Goal: Task Accomplishment & Management: Manage account settings

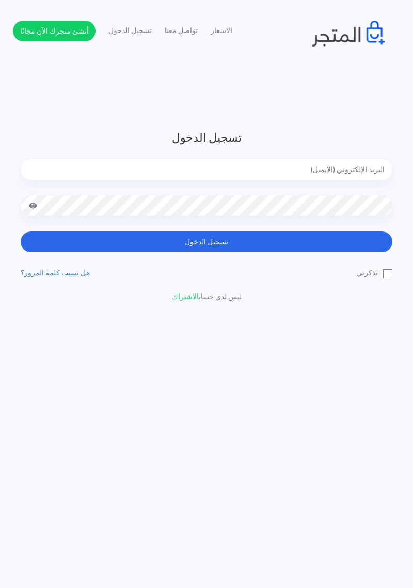
click at [378, 164] on input "email" at bounding box center [207, 169] width 372 height 21
type input "diaraest2024@gmail.com"
click at [21, 231] on button "تسجيل الدخول" at bounding box center [207, 241] width 372 height 21
click at [364, 234] on button "تسجيل الدخول" at bounding box center [207, 241] width 372 height 21
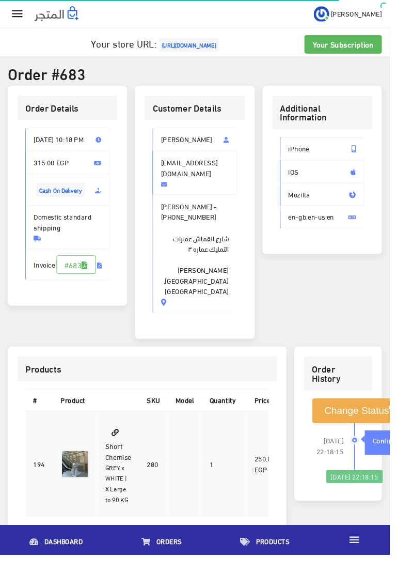
click at [13, 13] on icon "" at bounding box center [18, 14] width 15 height 15
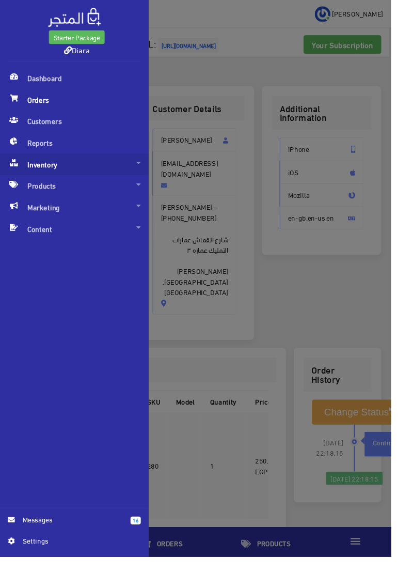
click at [77, 171] on span "Inventory" at bounding box center [78, 173] width 140 height 23
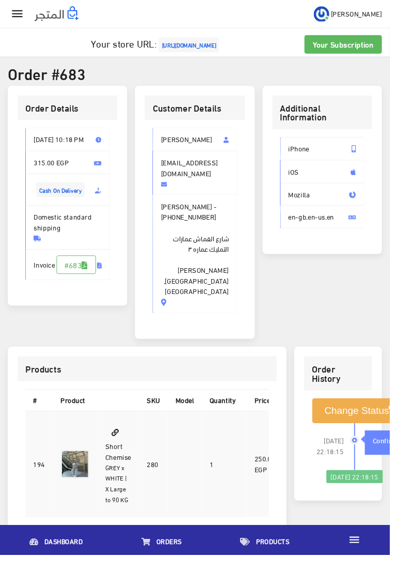
click at [20, 11] on icon "" at bounding box center [18, 14] width 15 height 15
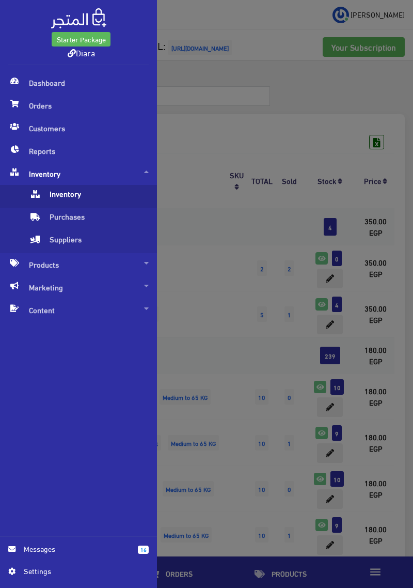
click at [86, 200] on span "Inventory" at bounding box center [89, 196] width 120 height 23
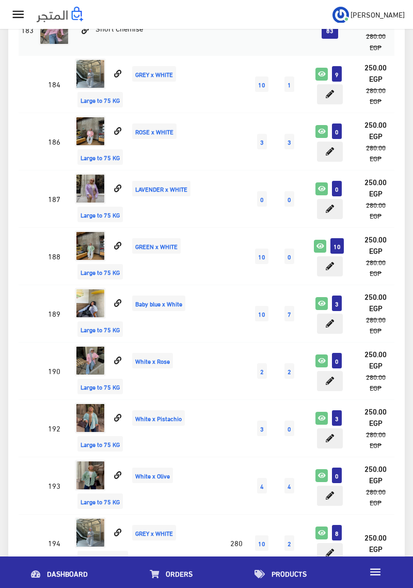
scroll to position [5071, 0]
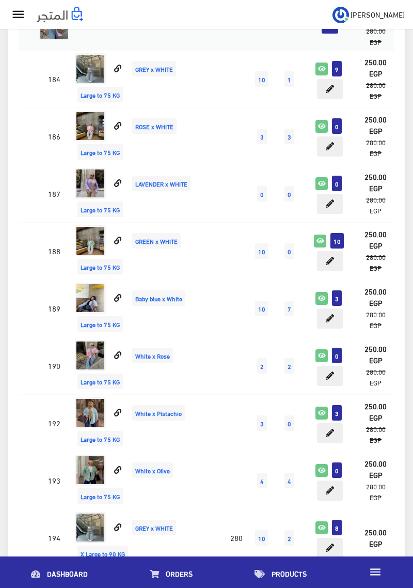
click at [32, 314] on td at bounding box center [28, 307] width 18 height 57
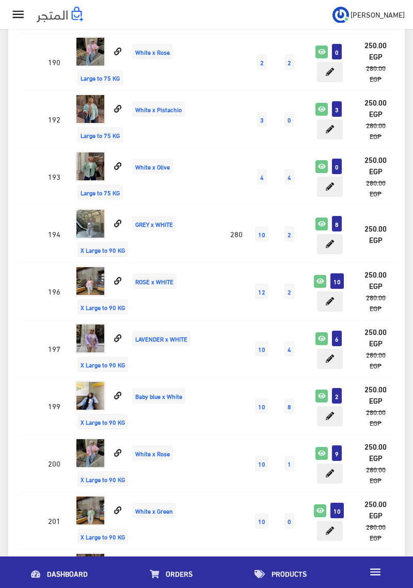
scroll to position [5400, 0]
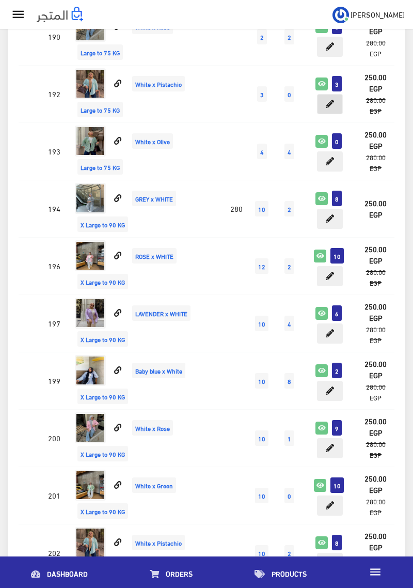
click at [328, 108] on icon at bounding box center [330, 104] width 8 height 8
type input "3"
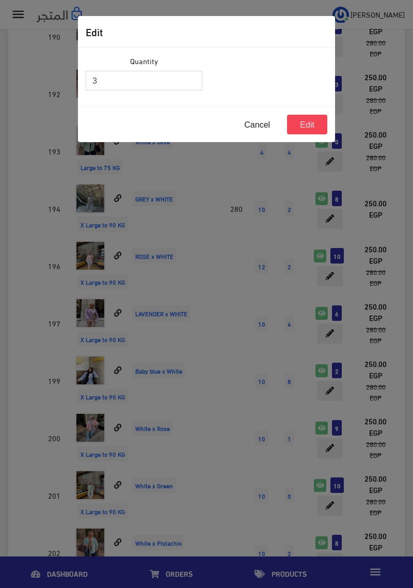
click at [137, 84] on input "3" at bounding box center [144, 81] width 117 height 20
click at [313, 123] on button "Edit" at bounding box center [307, 125] width 40 height 20
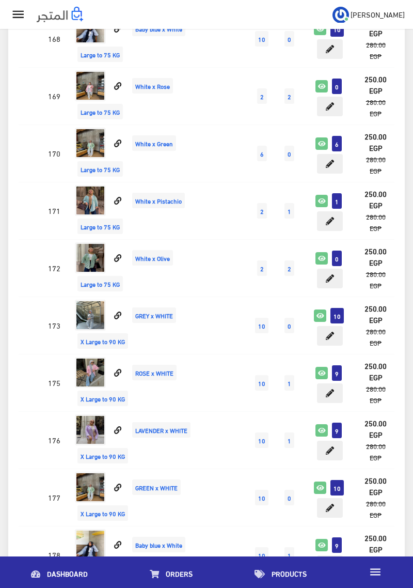
scroll to position [6252, 0]
click at [333, 224] on icon at bounding box center [330, 220] width 8 height 8
type input "1"
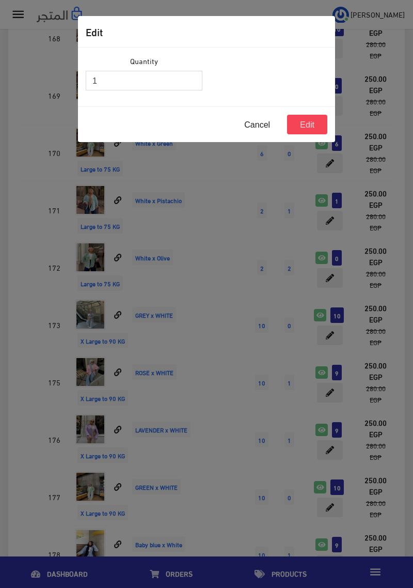
click at [114, 77] on input "1" at bounding box center [144, 81] width 117 height 20
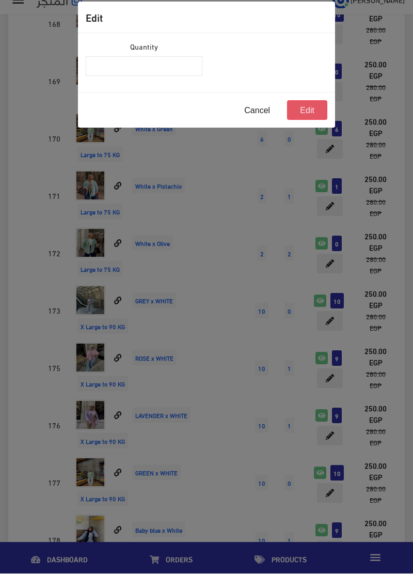
click at [303, 128] on button "Edit" at bounding box center [307, 125] width 40 height 20
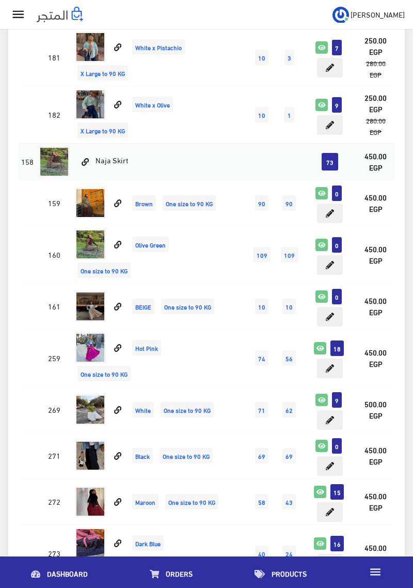
scroll to position [6923, 0]
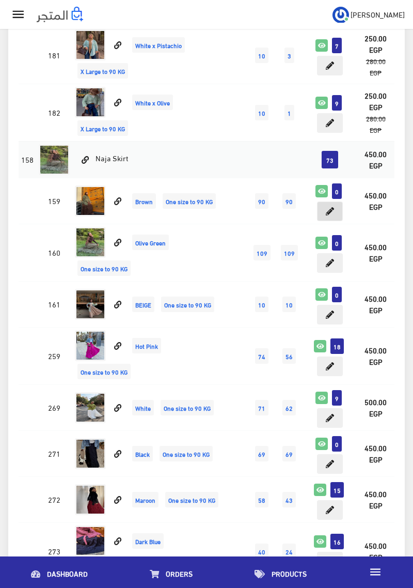
click at [334, 213] on icon at bounding box center [330, 211] width 8 height 8
type input "0"
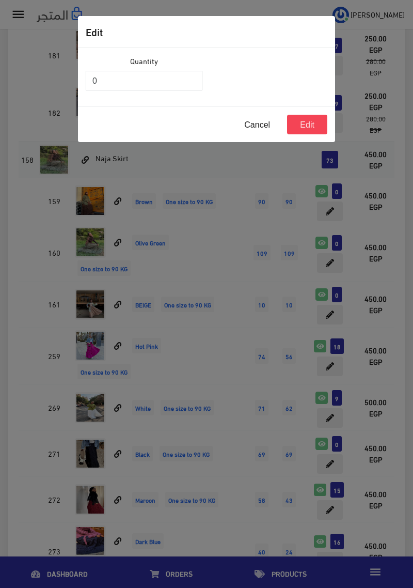
click at [176, 77] on input "0" at bounding box center [144, 81] width 117 height 20
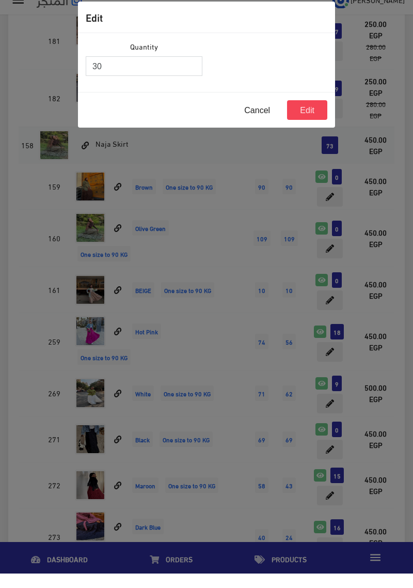
type input "30"
click at [310, 132] on button "Edit" at bounding box center [307, 125] width 40 height 20
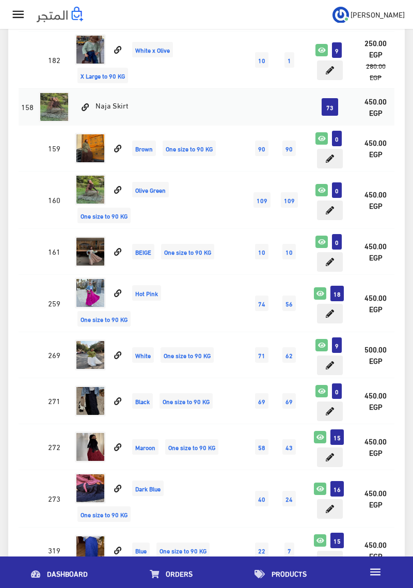
scroll to position [6976, 0]
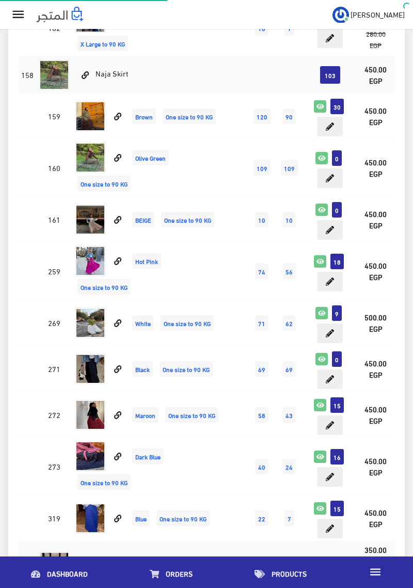
scroll to position [7015, 0]
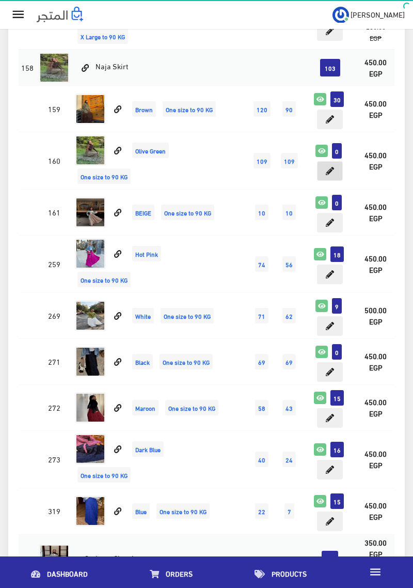
click at [334, 173] on button at bounding box center [330, 171] width 26 height 20
type input "0"
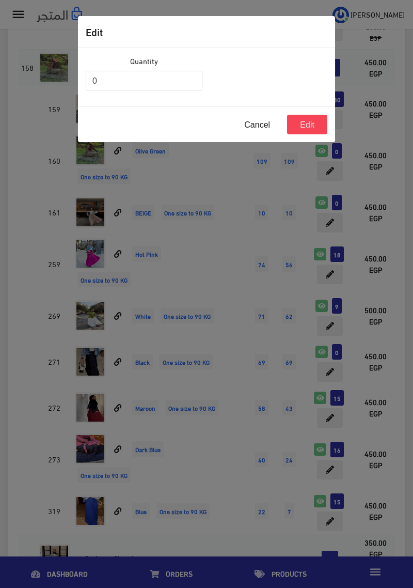
click at [144, 80] on input "0" at bounding box center [144, 81] width 117 height 20
type input "30"
click at [317, 126] on button "Edit" at bounding box center [307, 125] width 40 height 20
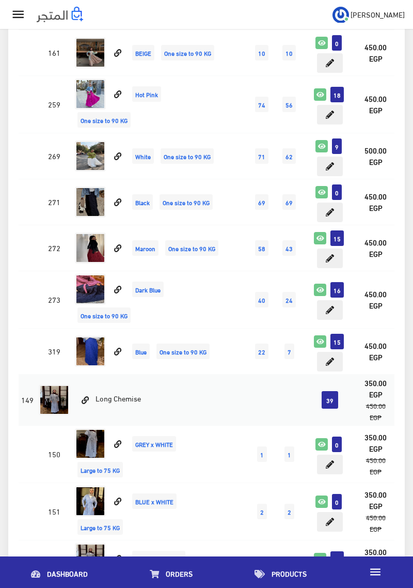
scroll to position [7175, 0]
click at [334, 167] on button at bounding box center [330, 166] width 26 height 20
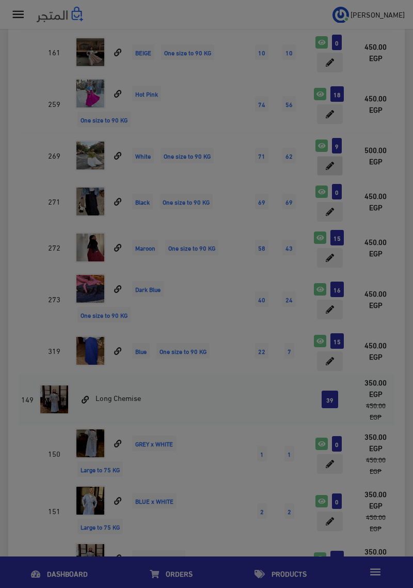
type input "9"
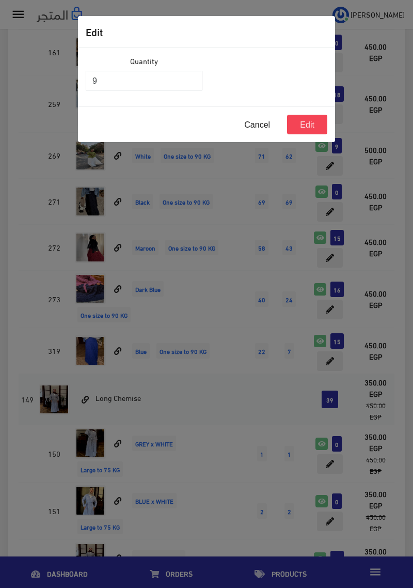
click at [122, 84] on input "9" at bounding box center [144, 81] width 117 height 20
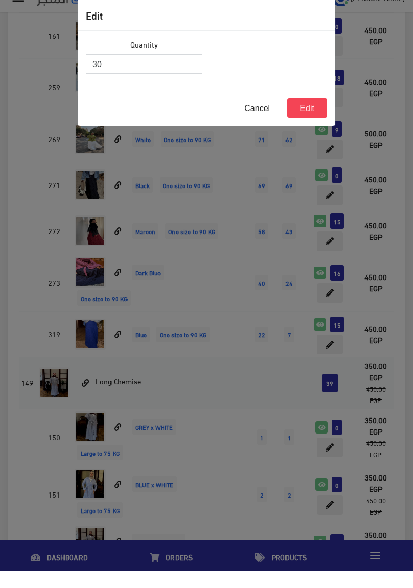
type input "30"
click at [321, 120] on button "Edit" at bounding box center [307, 125] width 40 height 20
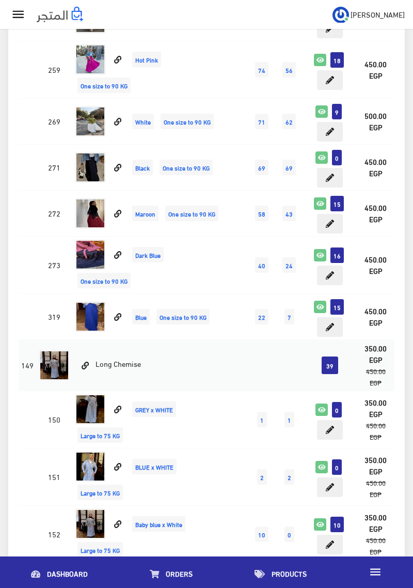
scroll to position [7210, 0]
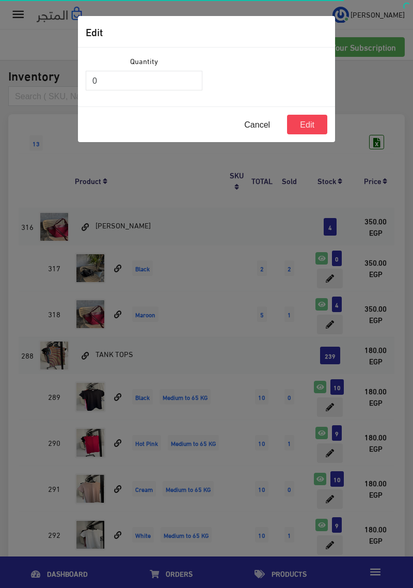
scroll to position [7181, 0]
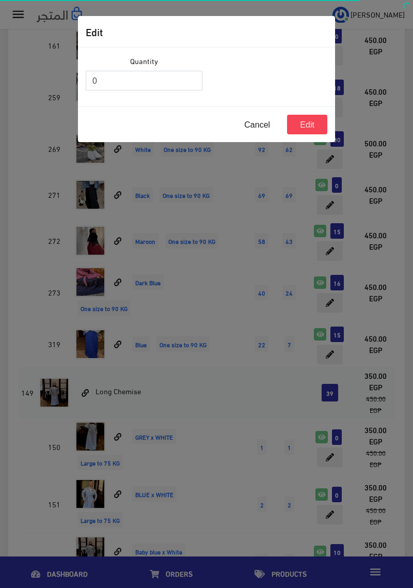
click at [158, 77] on input "0" at bounding box center [144, 81] width 117 height 20
type input "30"
click at [311, 126] on button "Edit" at bounding box center [307, 125] width 40 height 20
click at [314, 123] on button "Edit" at bounding box center [307, 125] width 40 height 20
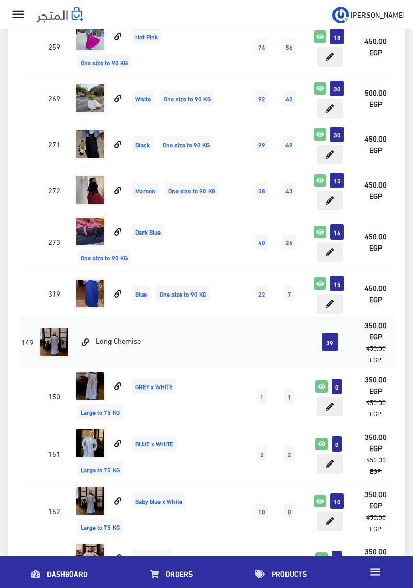
scroll to position [7232, 0]
click at [339, 305] on button at bounding box center [330, 304] width 26 height 20
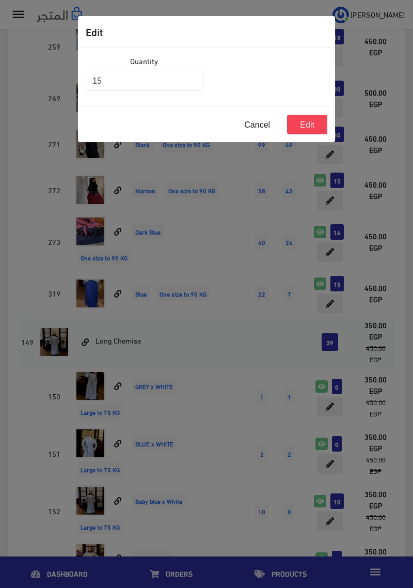
click at [131, 76] on input "15" at bounding box center [144, 81] width 117 height 20
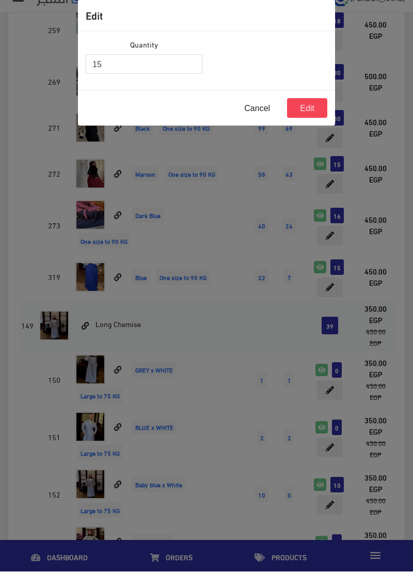
type input "1"
type input "10"
click at [311, 132] on button "Edit" at bounding box center [307, 125] width 40 height 20
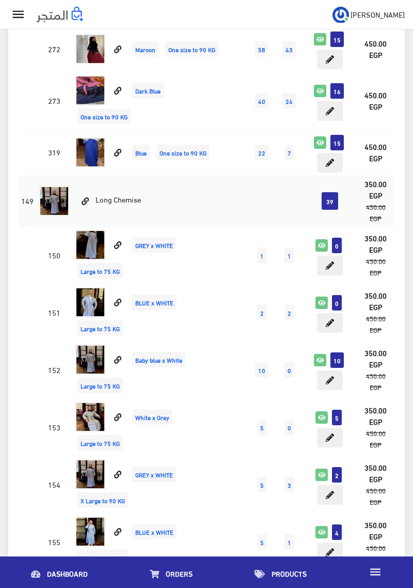
scroll to position [7392, 0]
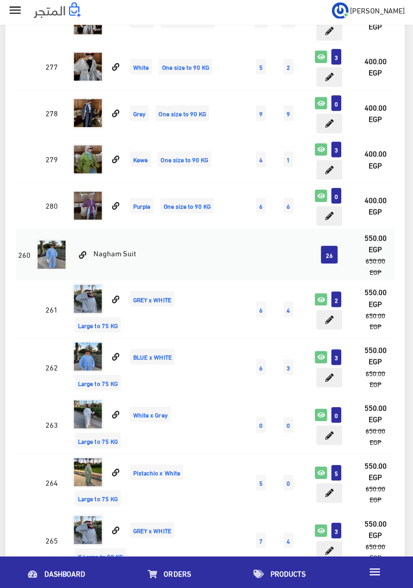
scroll to position [169, 0]
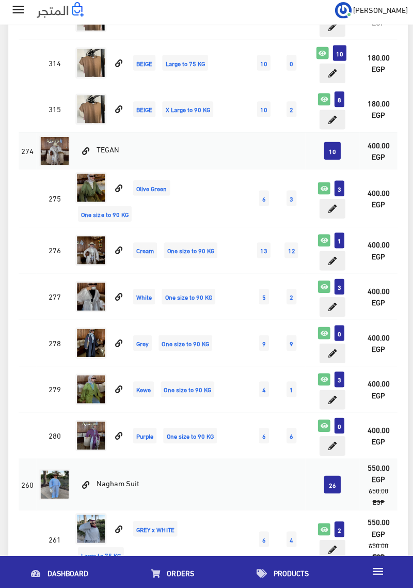
scroll to position [1499, 0]
